Goal: Information Seeking & Learning: Learn about a topic

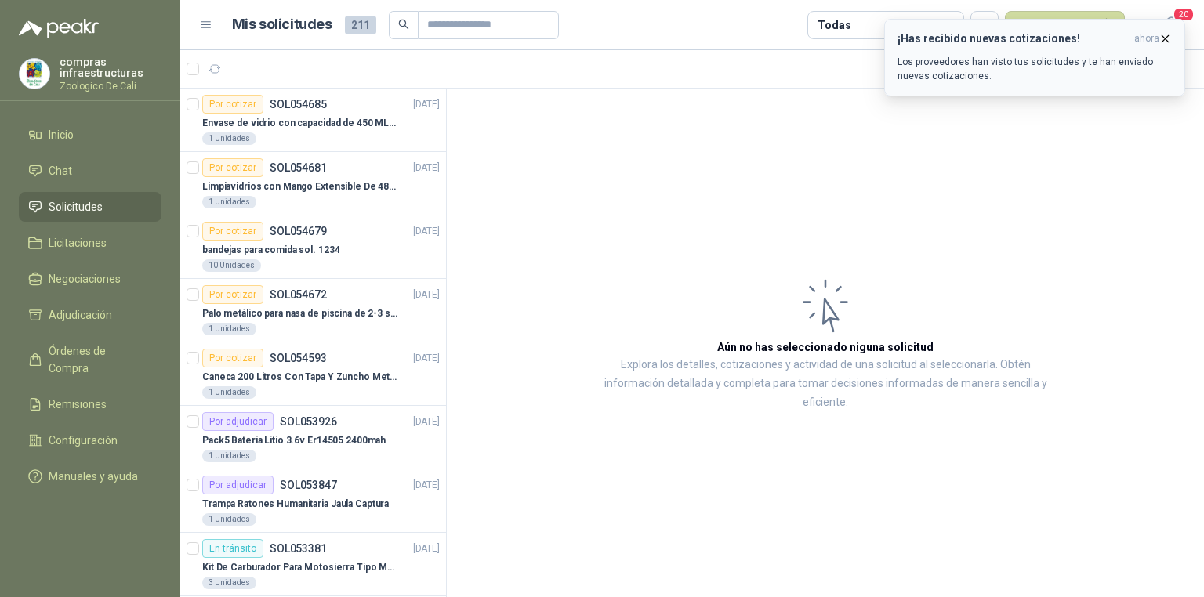
click at [1014, 63] on p "Los proveedores han visto tus solicitudes y te han enviado nuevas cotizaciones." at bounding box center [1035, 69] width 274 height 28
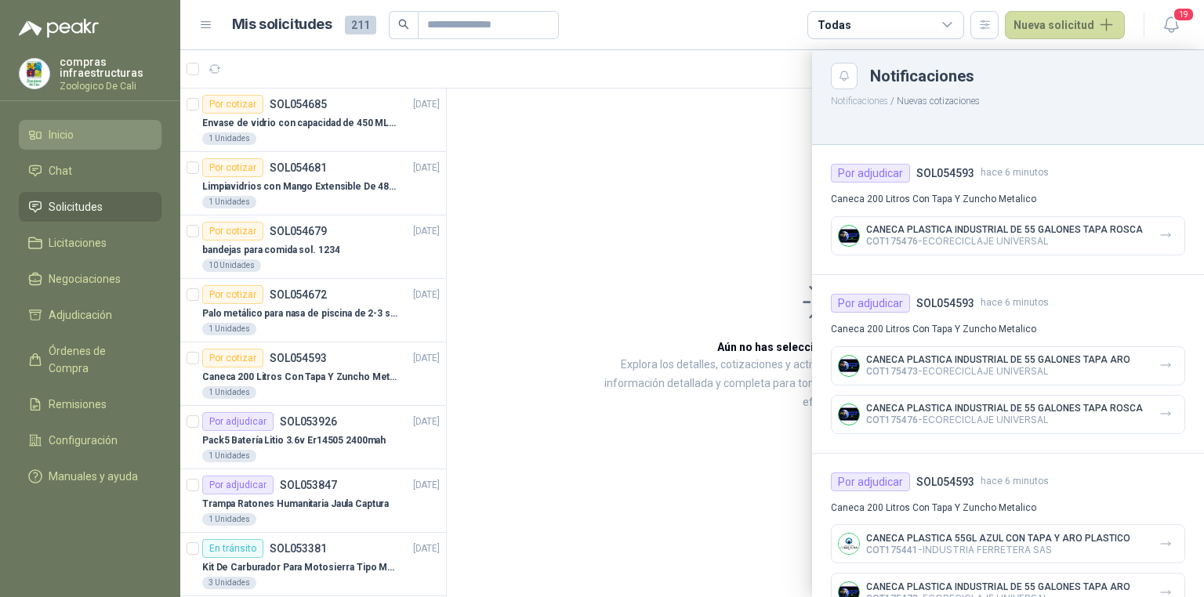
click at [93, 142] on li "Inicio" at bounding box center [90, 134] width 124 height 17
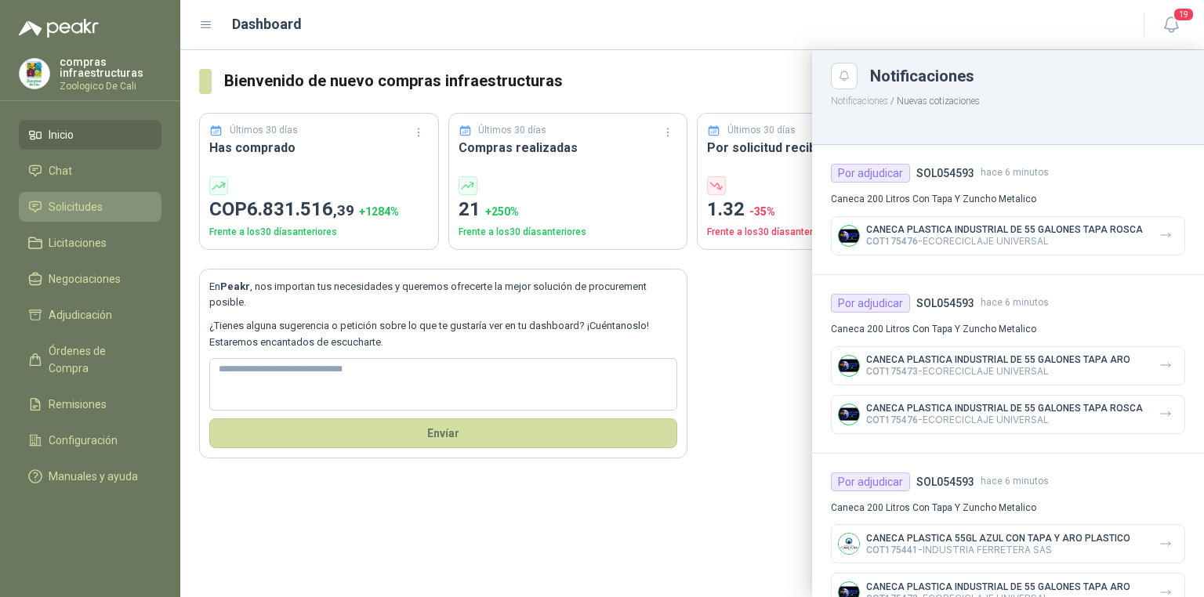
click at [90, 212] on span "Solicitudes" at bounding box center [76, 206] width 54 height 17
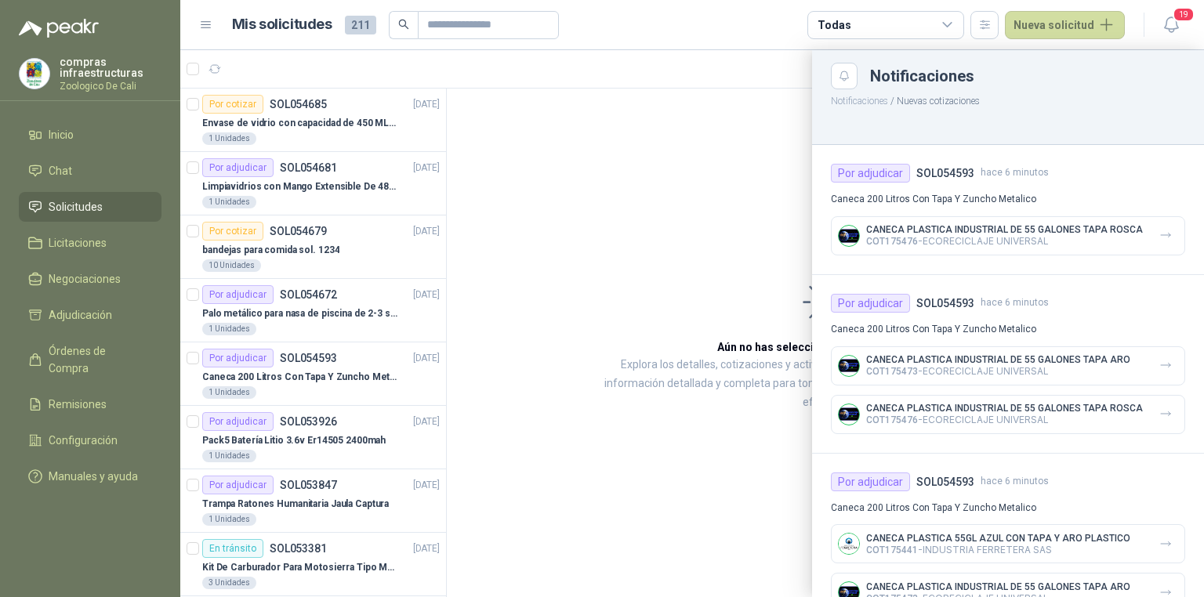
click at [293, 369] on div at bounding box center [692, 323] width 1024 height 547
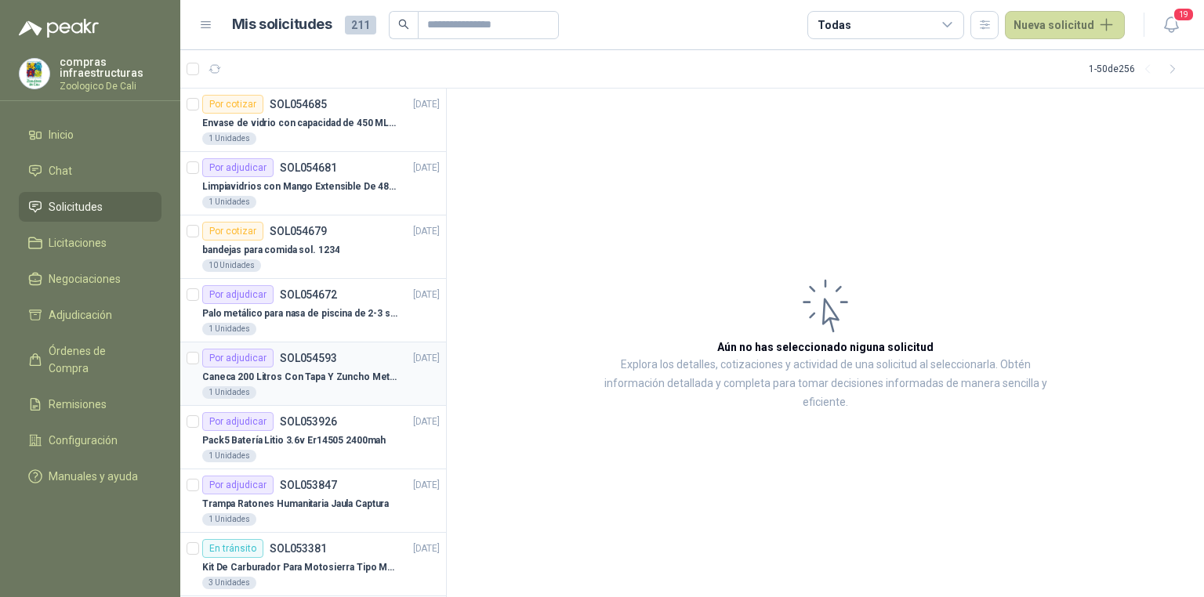
click at [302, 368] on div "Caneca 200 Litros Con Tapa Y Zuncho Metalico" at bounding box center [321, 377] width 238 height 19
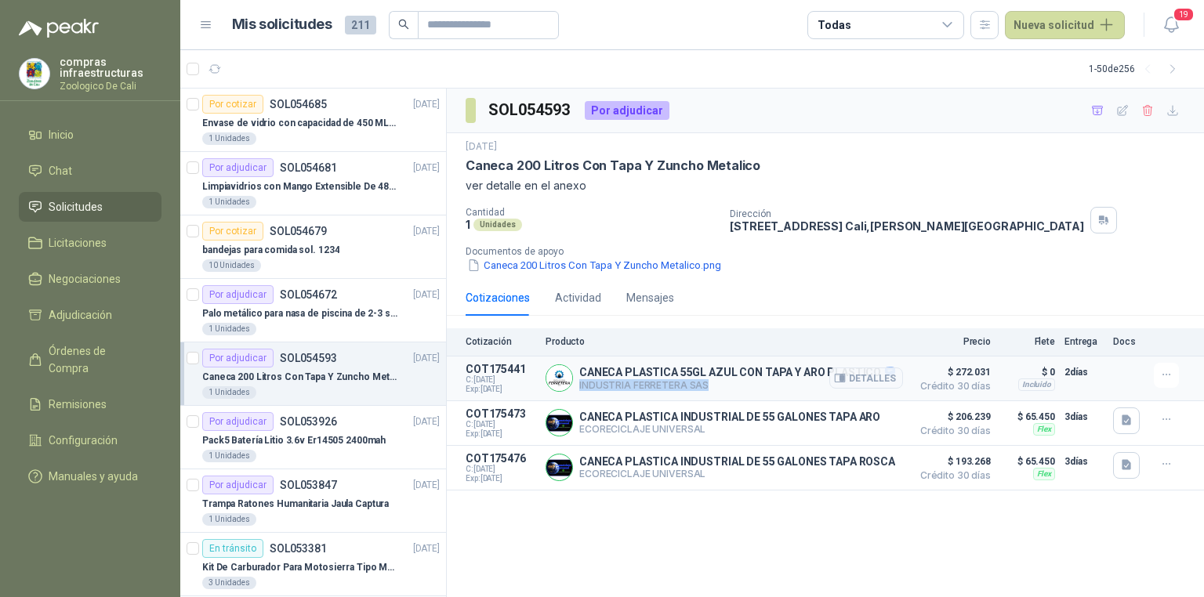
drag, startPoint x: 705, startPoint y: 390, endPoint x: 577, endPoint y: 395, distance: 128.6
click at [577, 395] on article "COT175441 C: [DATE] Exp: [DATE] CANECA PLASTICA 55GL AZUL CON TAPA Y ARO PLASTI…" at bounding box center [825, 379] width 757 height 45
click at [1006, 518] on div "SOL054593 Por adjudicar [DATE] Caneca 200 Litros Con Tapa Y Zuncho Metalico ver…" at bounding box center [825, 344] width 757 height 510
click at [981, 439] on p "$ 206.239 Crédito 30 días" at bounding box center [951, 423] width 78 height 31
click at [857, 423] on button "Detalles" at bounding box center [866, 422] width 74 height 21
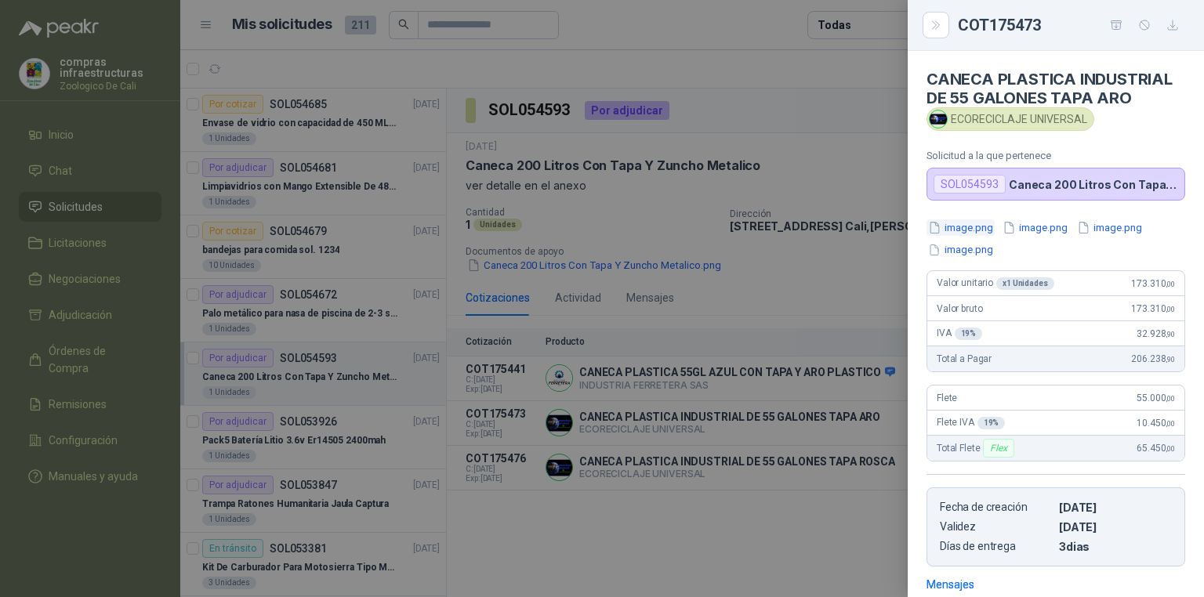
click at [986, 232] on button "image.png" at bounding box center [961, 227] width 68 height 16
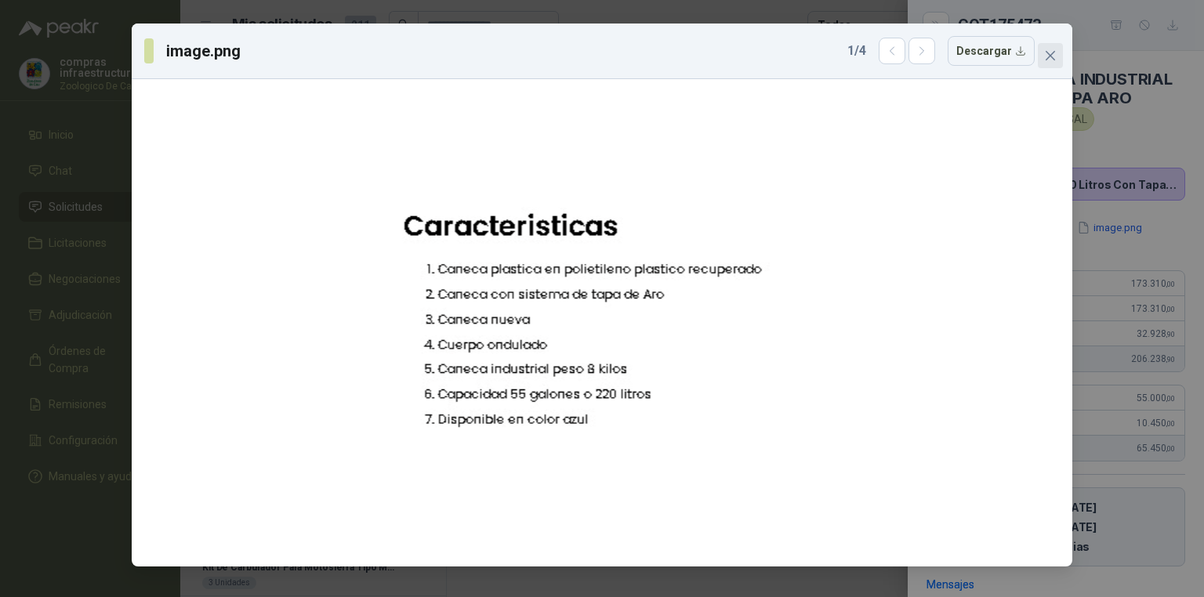
click at [1057, 59] on span "Close" at bounding box center [1050, 55] width 25 height 13
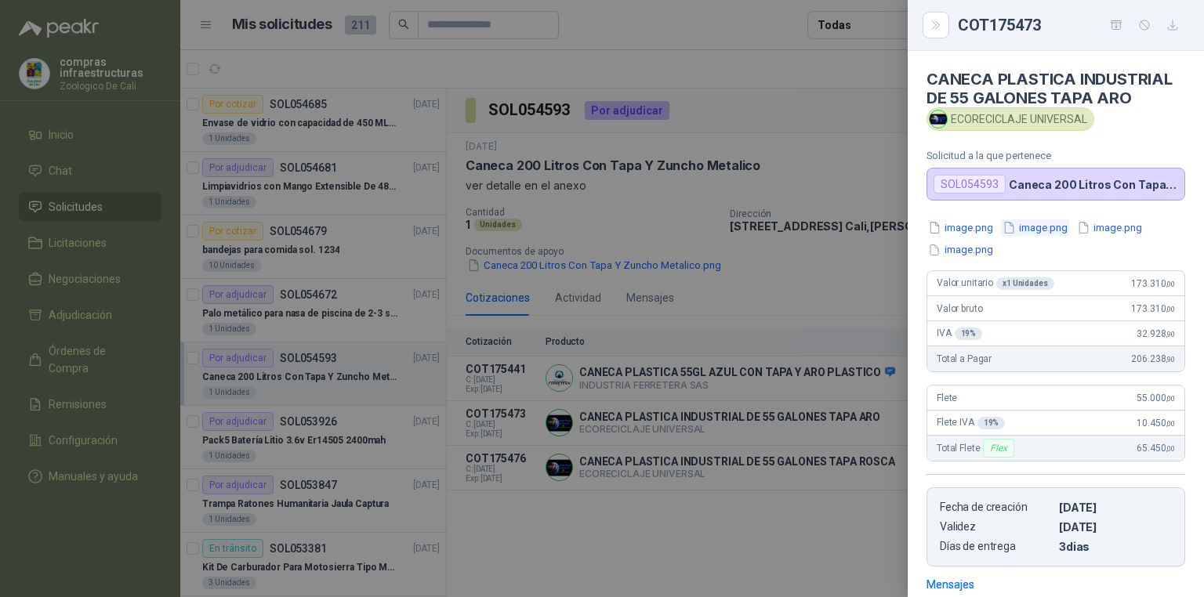
click at [1063, 229] on button "image.png" at bounding box center [1035, 227] width 68 height 16
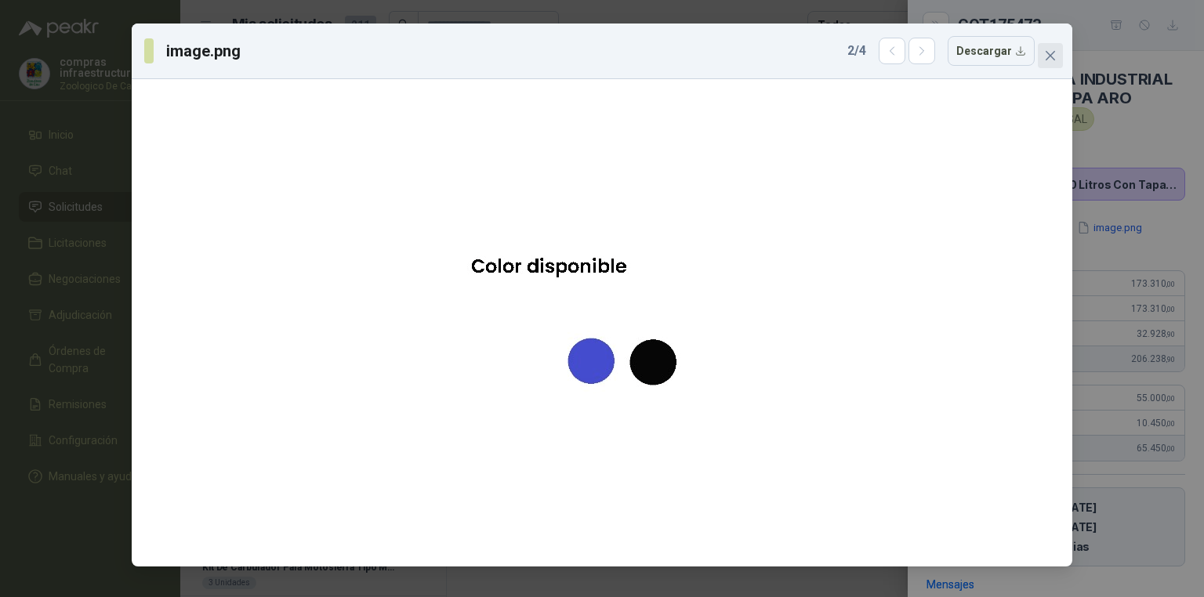
click at [1057, 63] on button "Close" at bounding box center [1050, 55] width 25 height 25
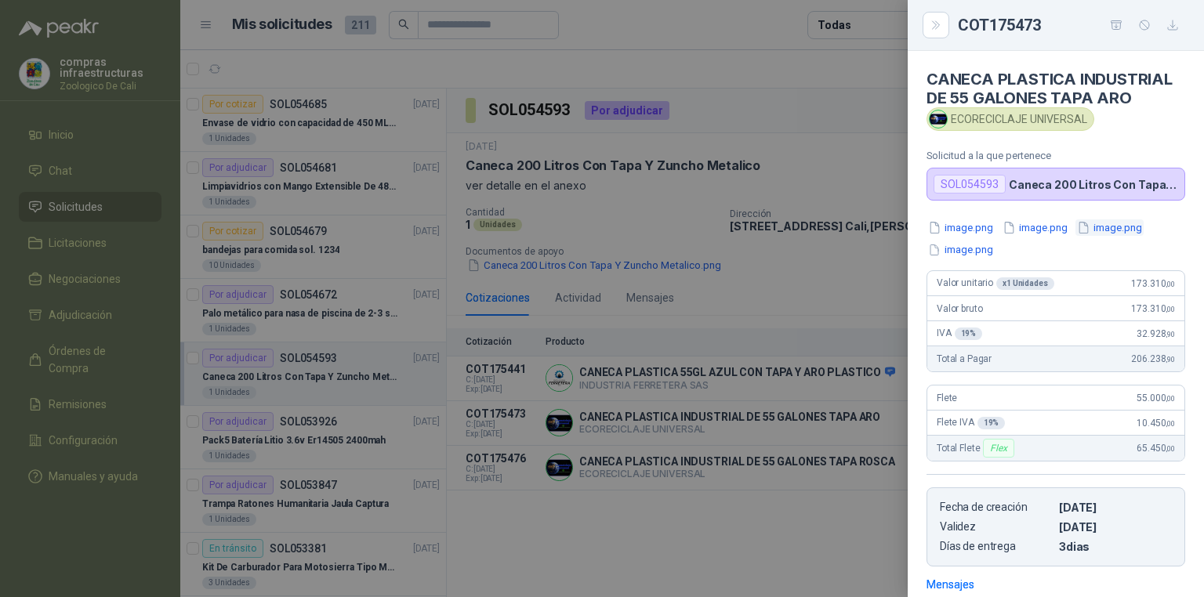
click at [1122, 226] on button "image.png" at bounding box center [1109, 227] width 68 height 16
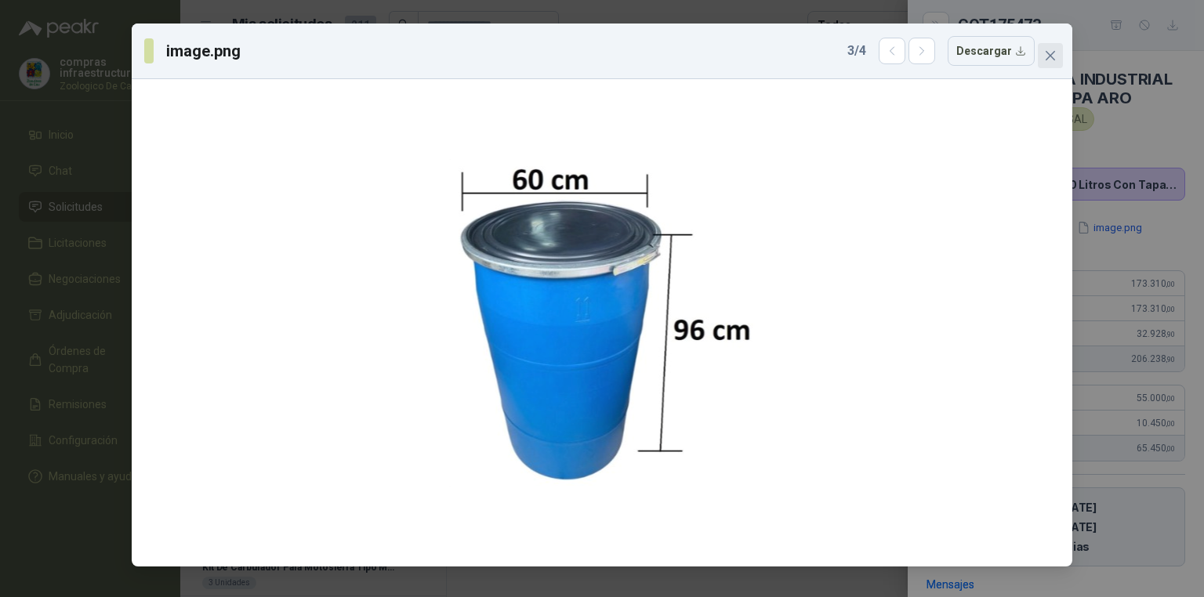
click at [1054, 63] on button "Close" at bounding box center [1050, 55] width 25 height 25
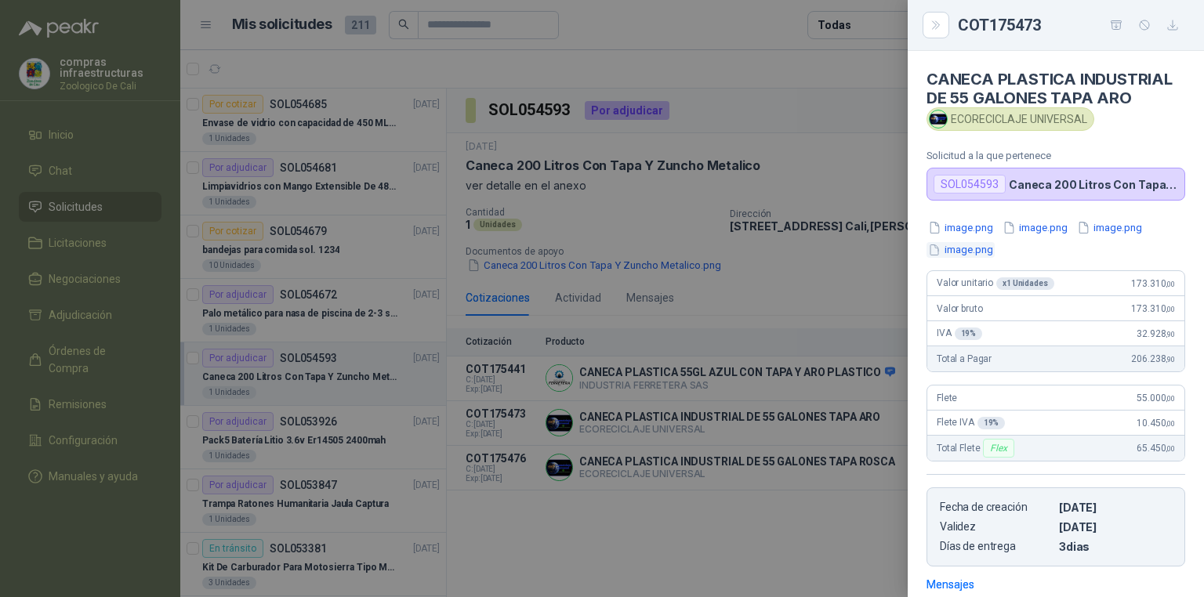
click at [992, 248] on button "image.png" at bounding box center [961, 250] width 68 height 16
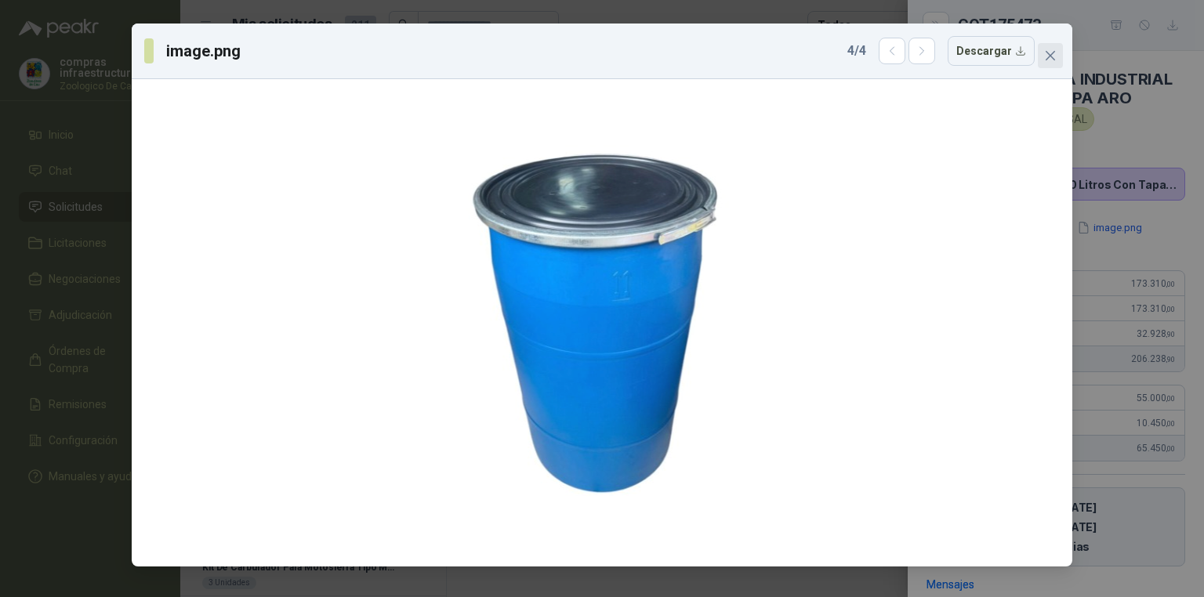
click at [1054, 61] on icon "close" at bounding box center [1050, 55] width 13 height 13
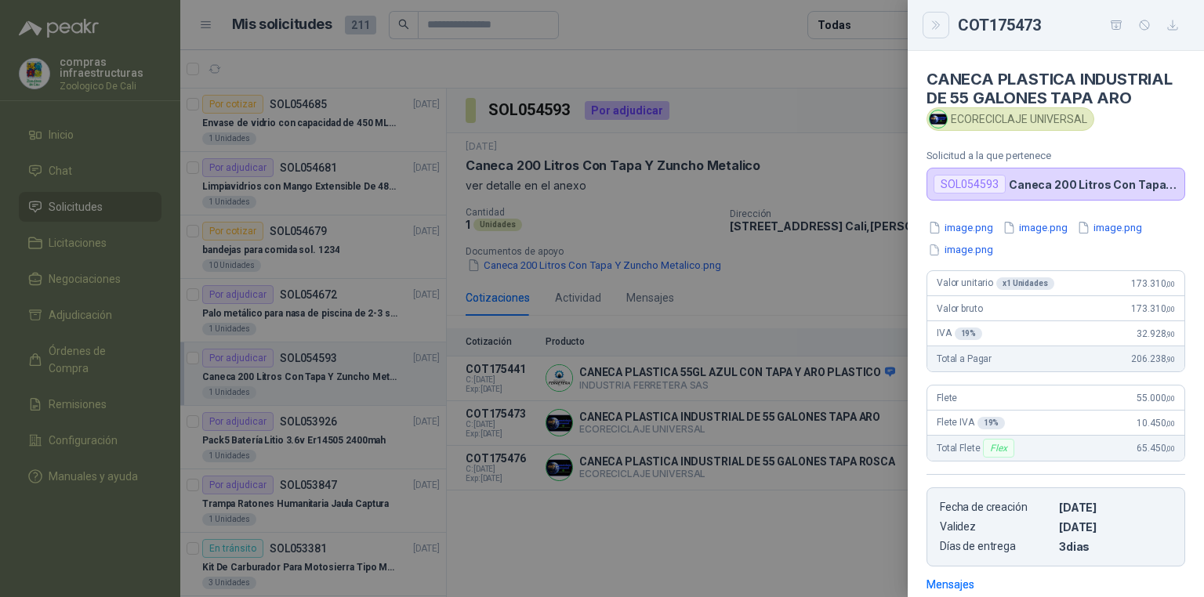
click at [940, 27] on icon "Close" at bounding box center [936, 25] width 13 height 13
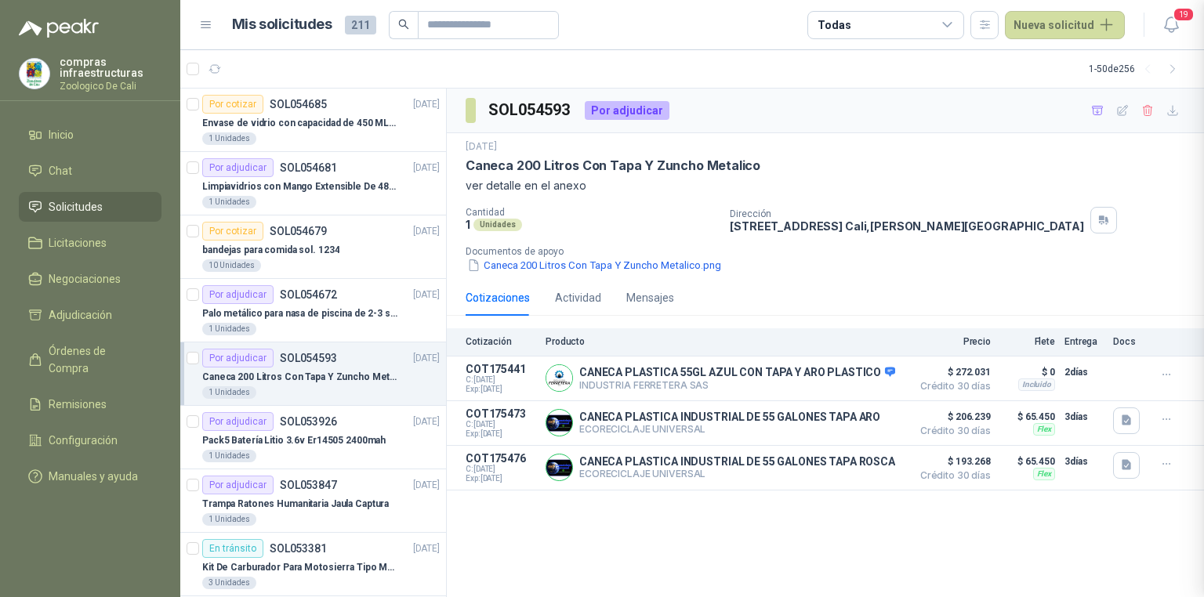
scroll to position [227, 0]
click at [850, 376] on button "Detalles" at bounding box center [866, 378] width 74 height 21
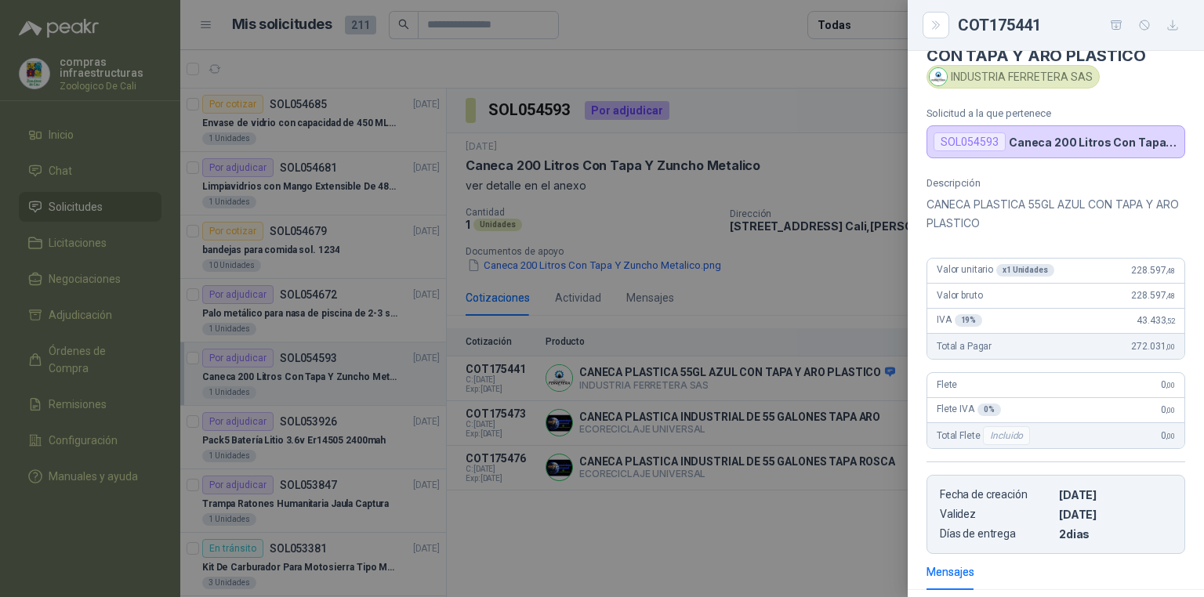
scroll to position [63, 0]
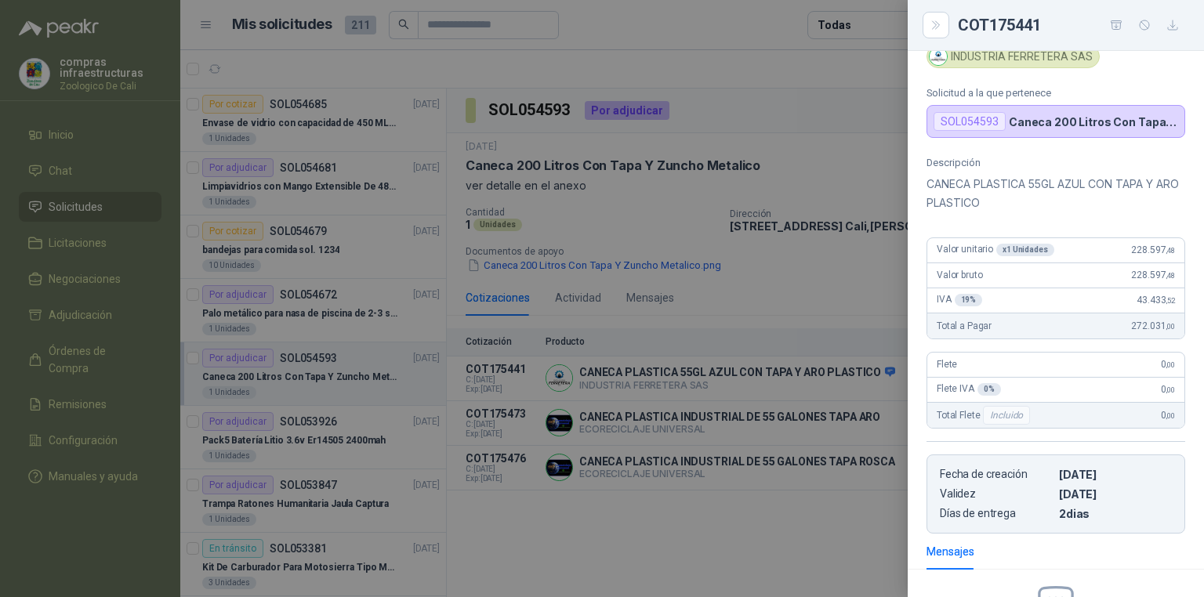
click at [861, 264] on div at bounding box center [602, 298] width 1204 height 597
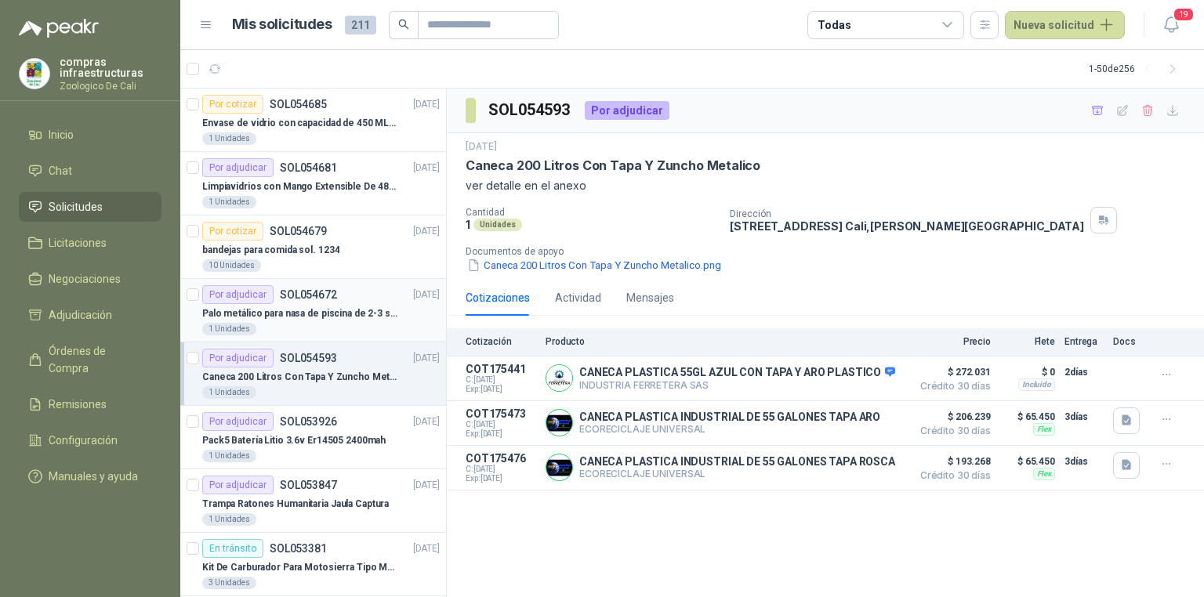
click at [277, 317] on p "Palo metálico para nasa de piscina de 2-3 sol.1115" at bounding box center [299, 313] width 195 height 15
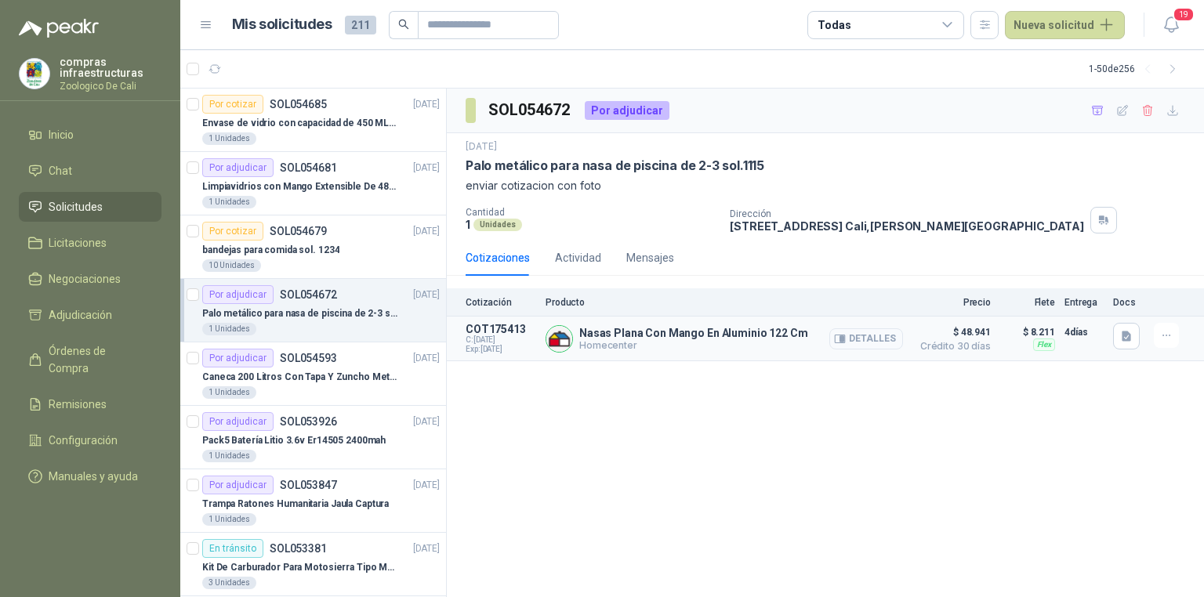
click at [859, 332] on button "Detalles" at bounding box center [866, 338] width 74 height 21
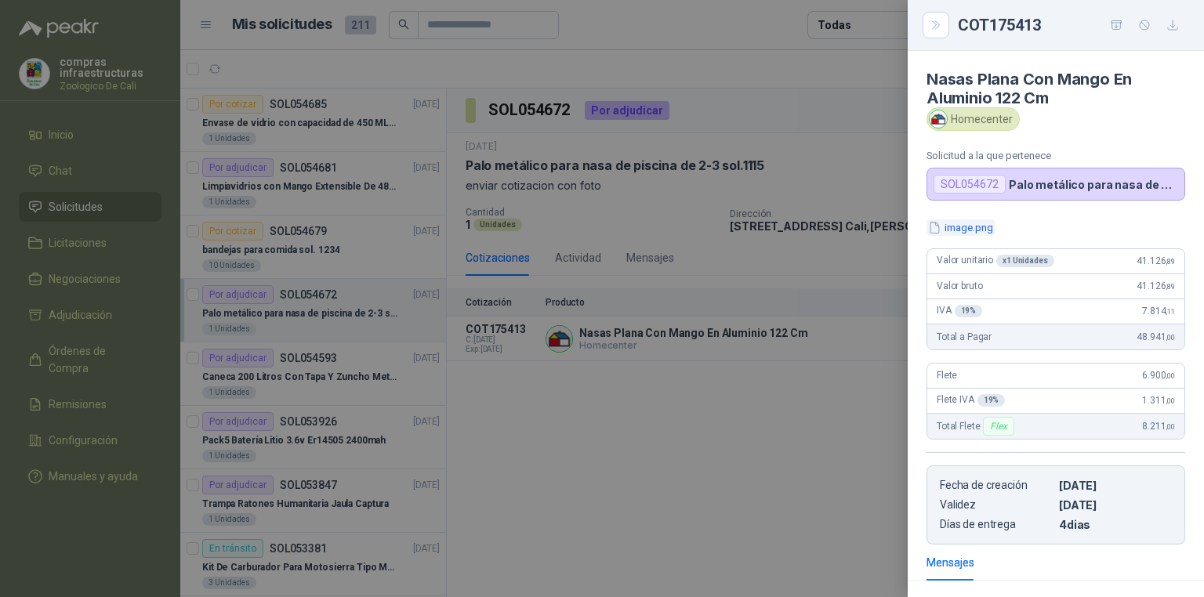
click at [963, 226] on button "image.png" at bounding box center [961, 227] width 68 height 16
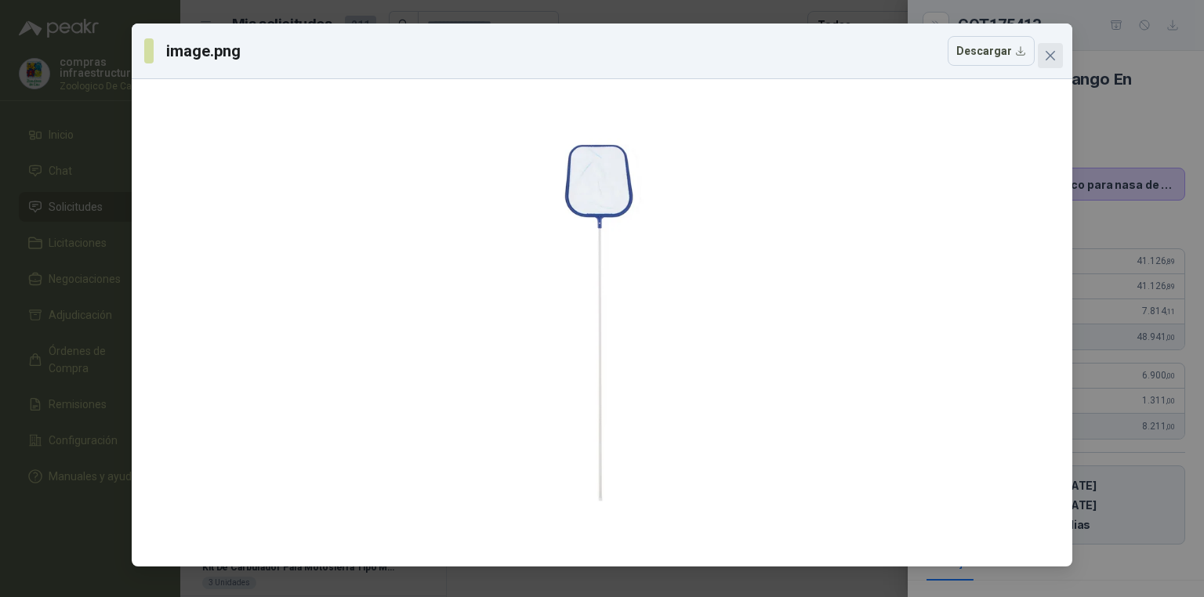
click at [1045, 63] on button "Close" at bounding box center [1050, 55] width 25 height 25
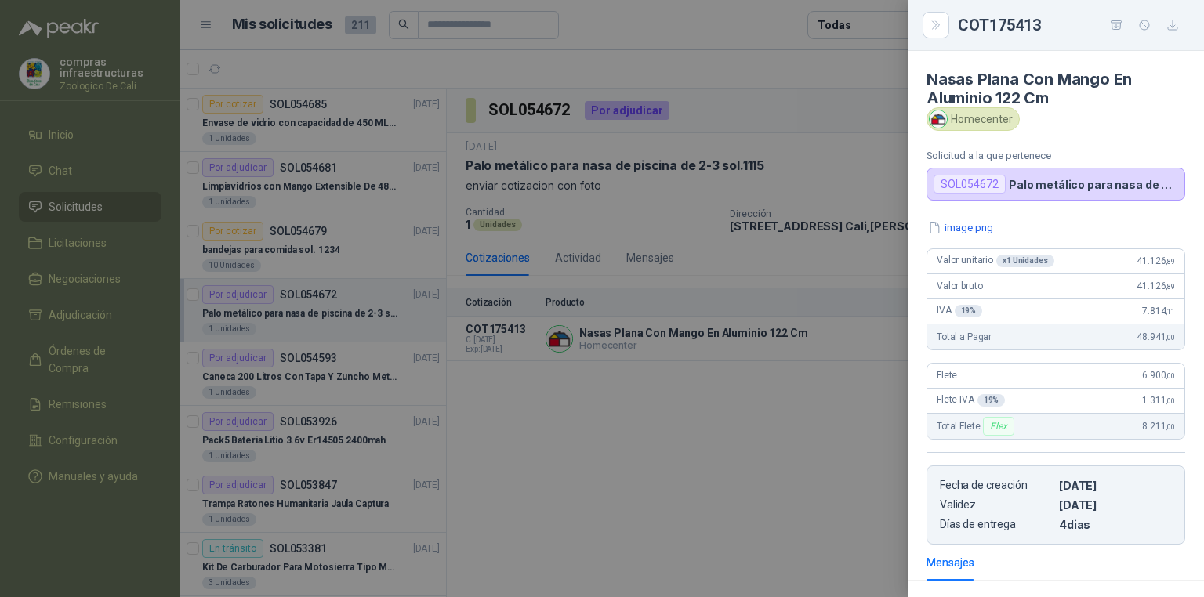
click at [796, 342] on div at bounding box center [602, 298] width 1204 height 597
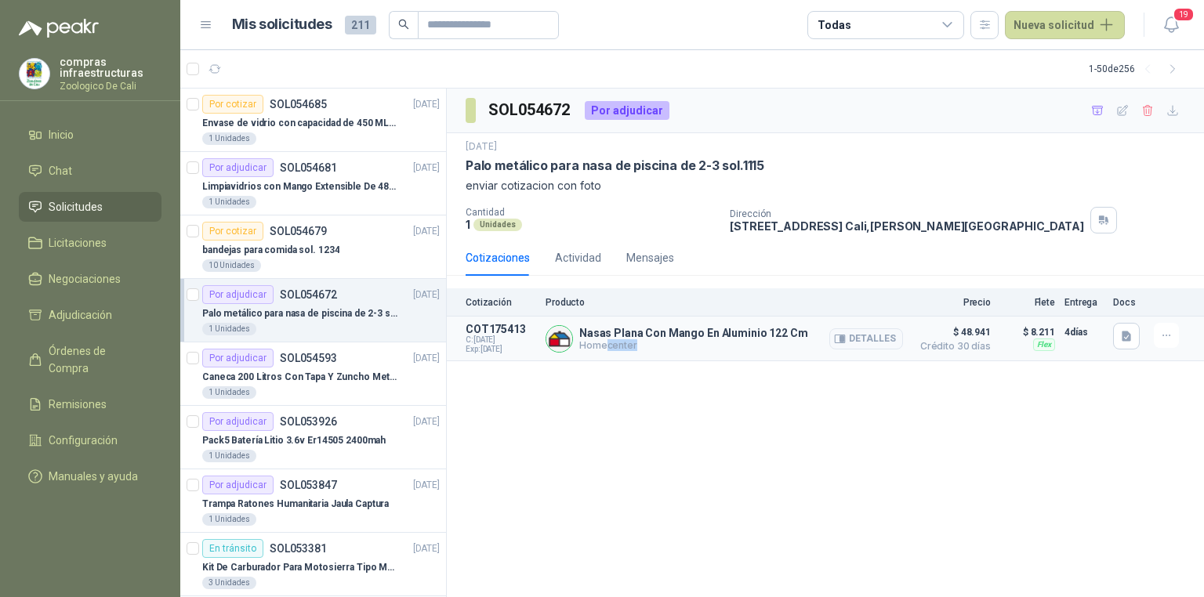
drag, startPoint x: 803, startPoint y: 340, endPoint x: 605, endPoint y: 342, distance: 198.3
click at [605, 342] on div "Nasas Plana Con Mango En Aluminio 122 Cm Homecenter Detalles" at bounding box center [724, 338] width 357 height 31
drag, startPoint x: 582, startPoint y: 332, endPoint x: 806, endPoint y: 335, distance: 223.4
click at [806, 335] on div "Nasas Plana Con Mango En Aluminio 122 Cm Homecenter Detalles" at bounding box center [724, 338] width 357 height 31
copy p "Nasas Plana Con Mango En Aluminio 122 Cm"
